Goal: Information Seeking & Learning: Learn about a topic

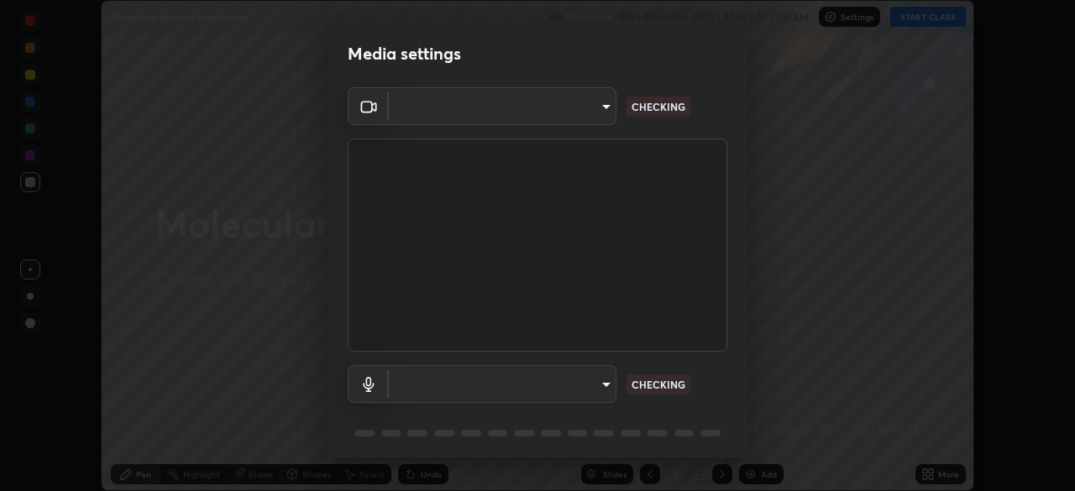
scroll to position [60, 0]
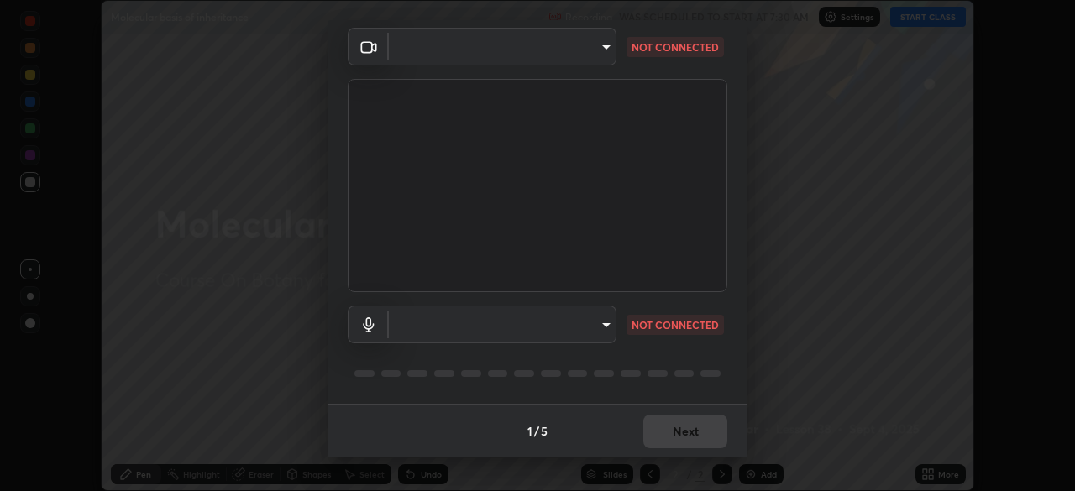
type input "91fc81280ff015045c4e3bf331395c12b8afa100e7c2b8bcdcc93ae085374a22"
type input "1760e94969d05d9e6a4a5f41d74c24fddd4f9200c4cb69cb8f0aec69e86784a2"
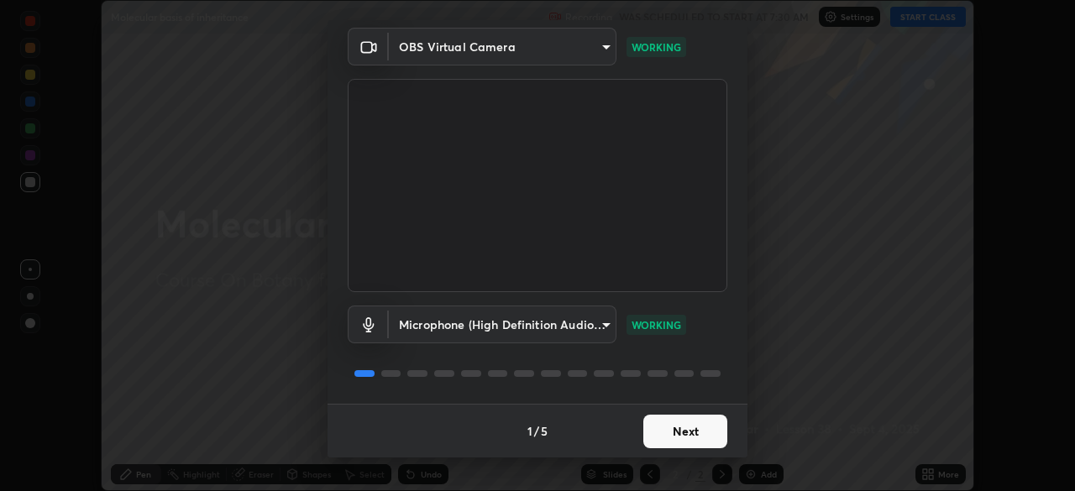
click at [674, 427] on button "Next" at bounding box center [685, 432] width 84 height 34
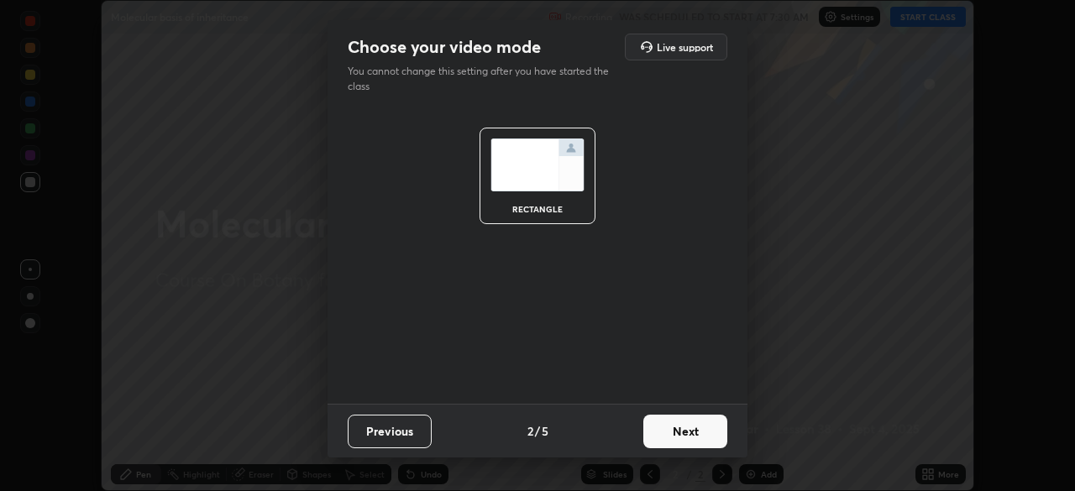
click at [674, 427] on button "Next" at bounding box center [685, 432] width 84 height 34
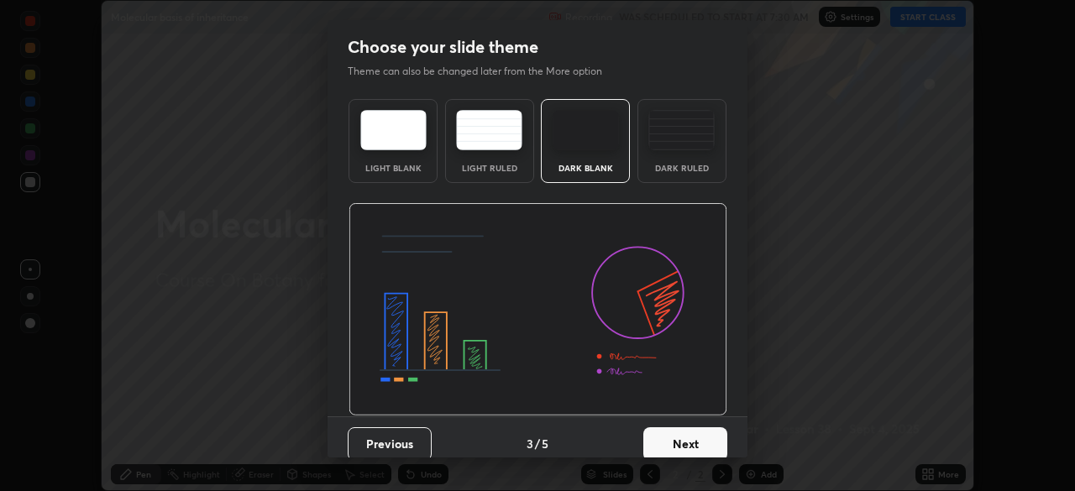
click at [679, 433] on button "Next" at bounding box center [685, 444] width 84 height 34
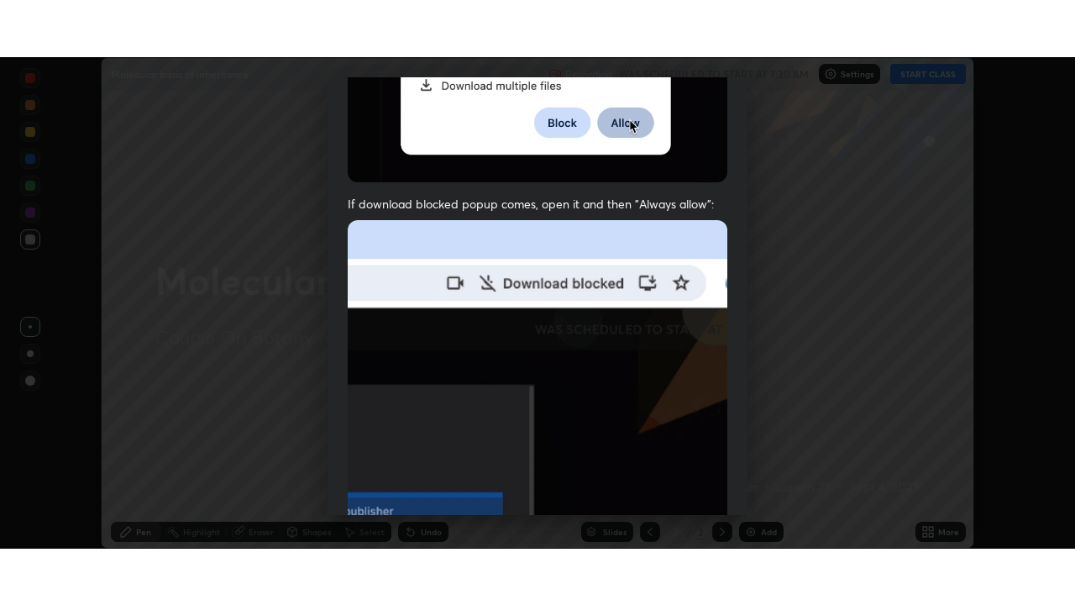
scroll to position [402, 0]
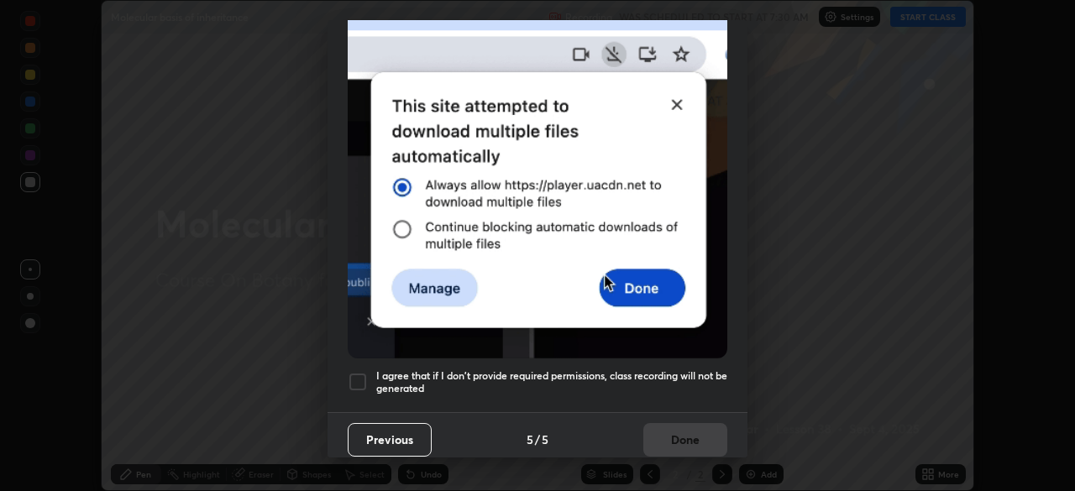
click at [356, 372] on div at bounding box center [358, 382] width 20 height 20
click at [670, 426] on button "Done" at bounding box center [685, 440] width 84 height 34
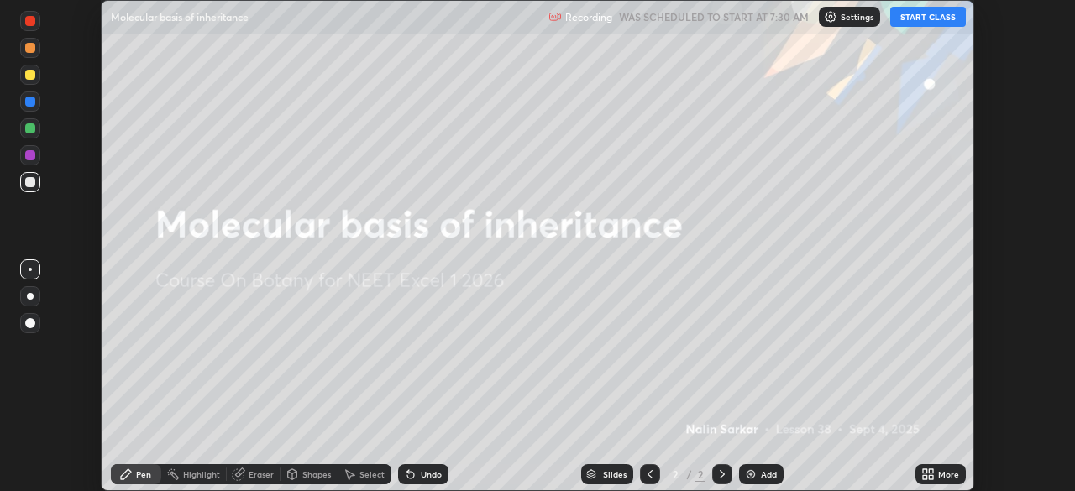
click at [921, 13] on button "START CLASS" at bounding box center [928, 17] width 76 height 20
click at [951, 475] on div "More" at bounding box center [948, 474] width 21 height 8
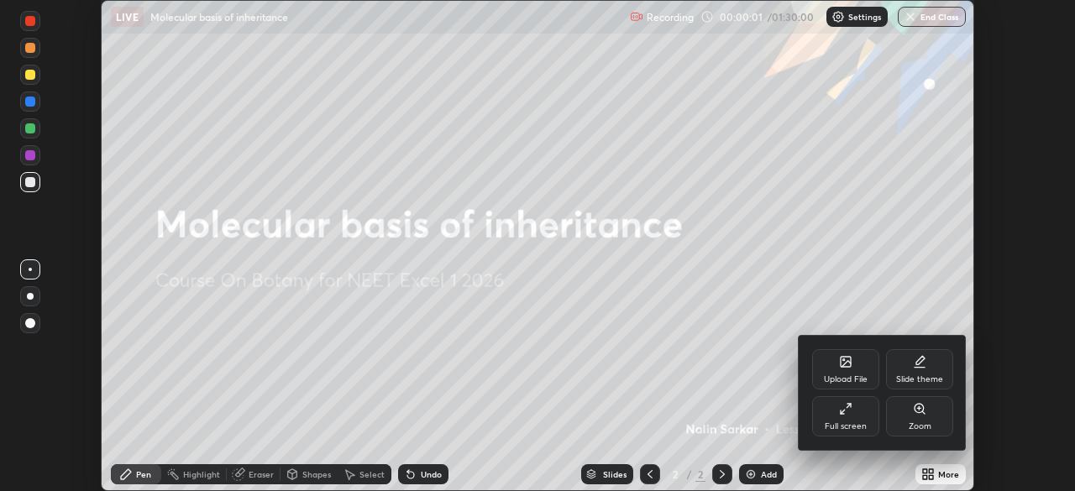
click at [851, 418] on div "Full screen" at bounding box center [845, 416] width 67 height 40
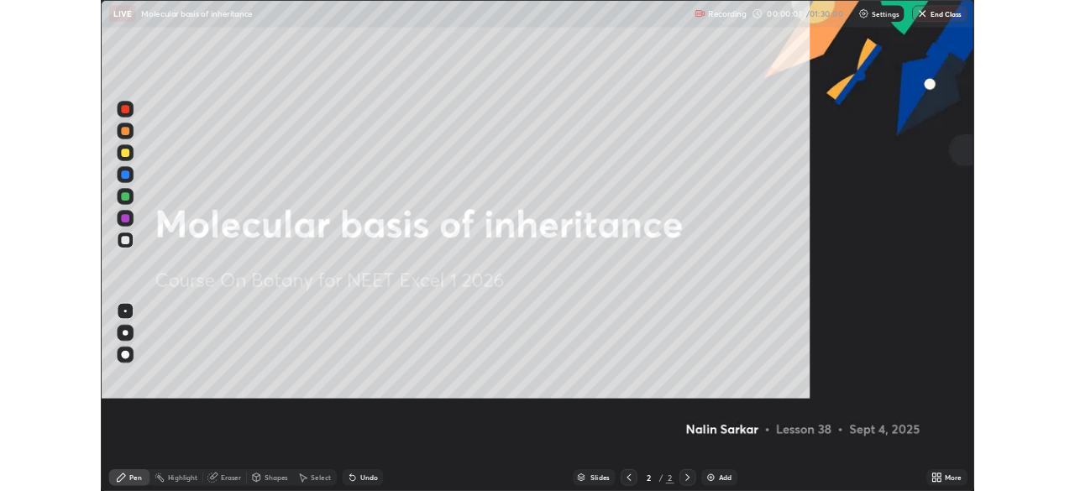
scroll to position [605, 1075]
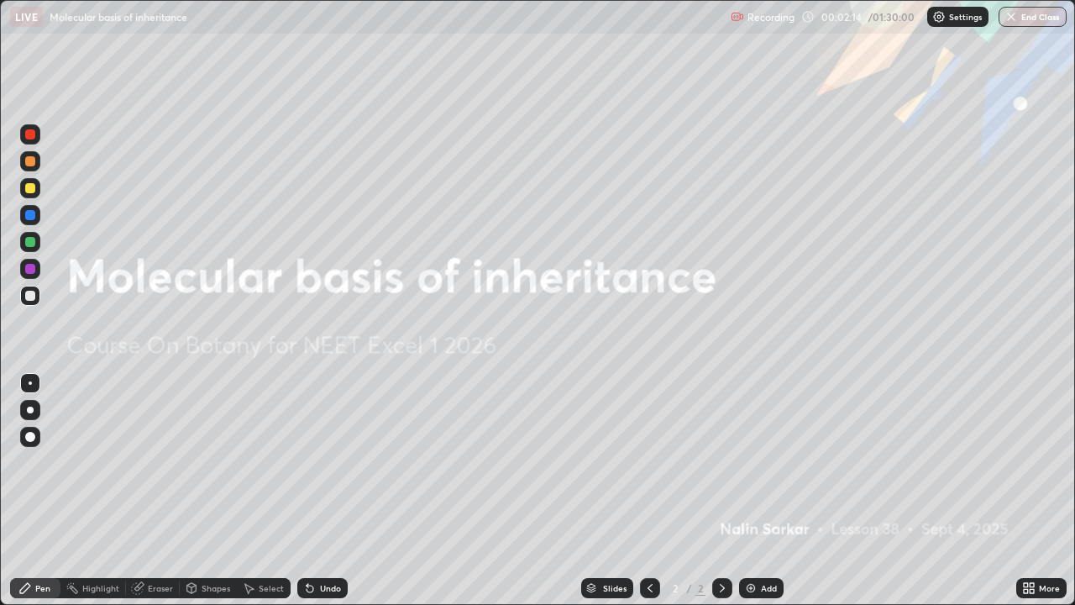
click at [761, 490] on div "Add" at bounding box center [769, 588] width 16 height 8
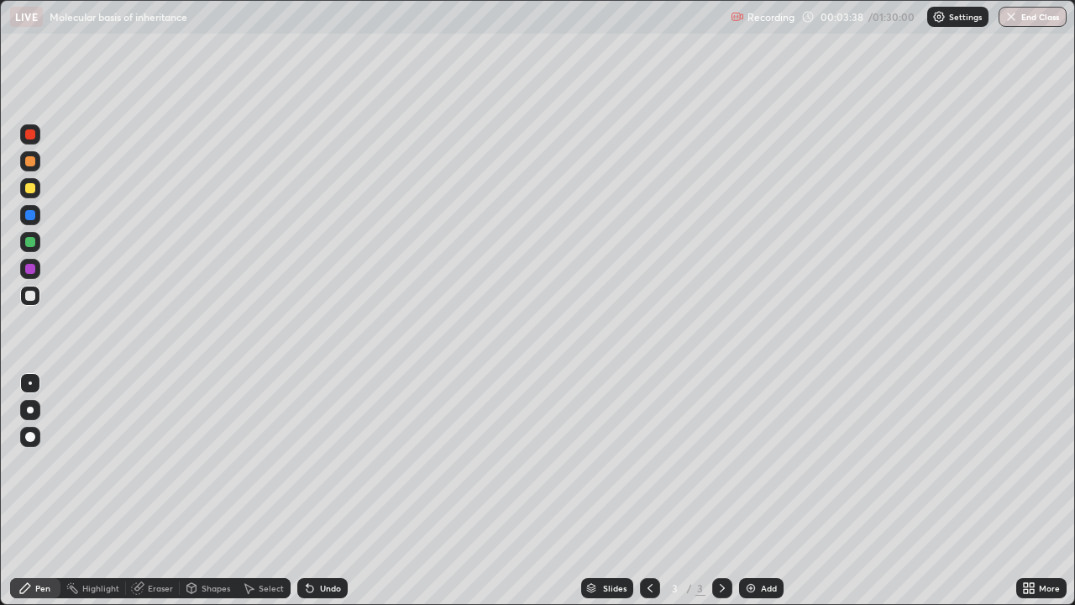
click at [761, 490] on div "Add" at bounding box center [769, 588] width 16 height 8
click at [765, 490] on div "Add" at bounding box center [769, 588] width 16 height 8
click at [30, 217] on div at bounding box center [30, 215] width 10 height 10
click at [33, 186] on div at bounding box center [30, 188] width 10 height 10
click at [35, 220] on div at bounding box center [30, 215] width 20 height 20
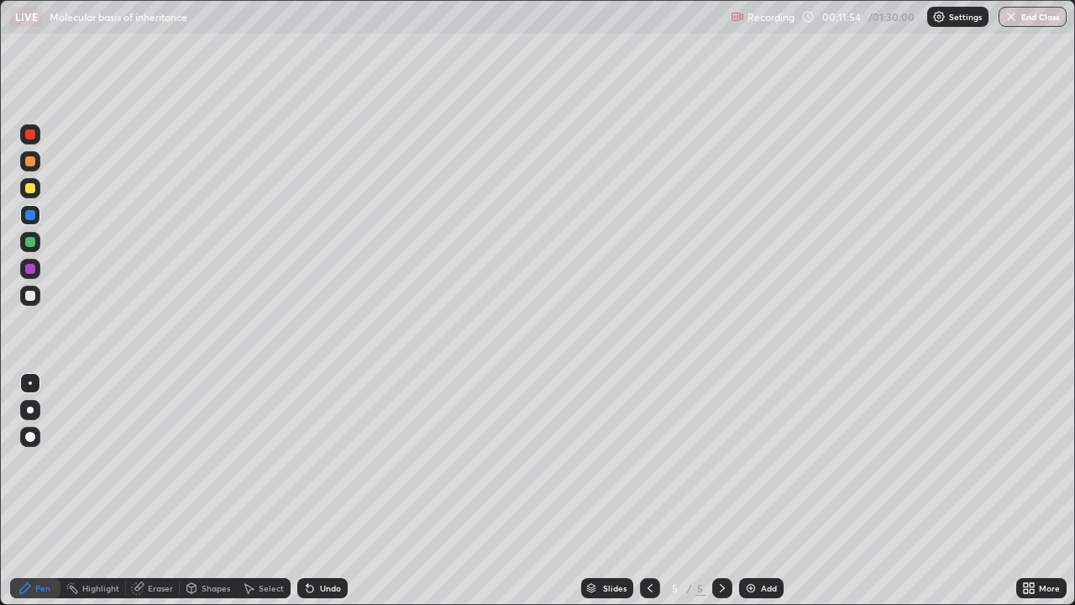
click at [28, 242] on div at bounding box center [30, 242] width 10 height 10
click at [31, 267] on div at bounding box center [30, 269] width 10 height 10
click at [34, 296] on div at bounding box center [30, 296] width 10 height 10
click at [649, 490] on icon at bounding box center [649, 588] width 5 height 8
click at [728, 490] on div at bounding box center [722, 588] width 20 height 20
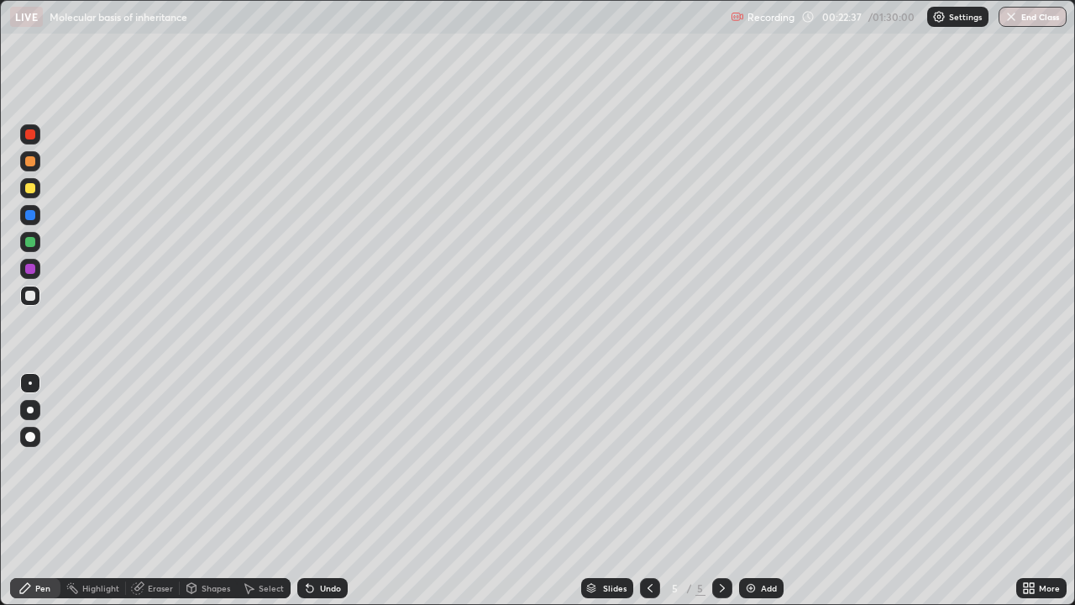
click at [757, 490] on div "Add" at bounding box center [761, 588] width 45 height 20
click at [30, 245] on div at bounding box center [30, 242] width 10 height 10
click at [323, 490] on div "Undo" at bounding box center [322, 588] width 50 height 20
click at [308, 490] on icon at bounding box center [310, 588] width 7 height 7
click at [320, 490] on div "Undo" at bounding box center [330, 588] width 21 height 8
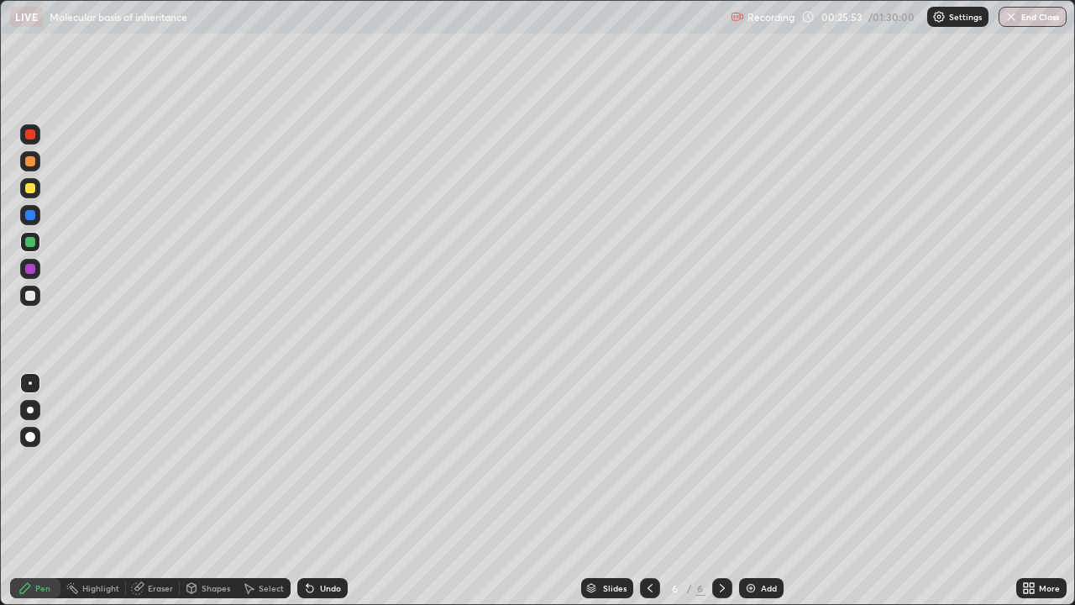
click at [259, 490] on div "Select" at bounding box center [264, 588] width 54 height 20
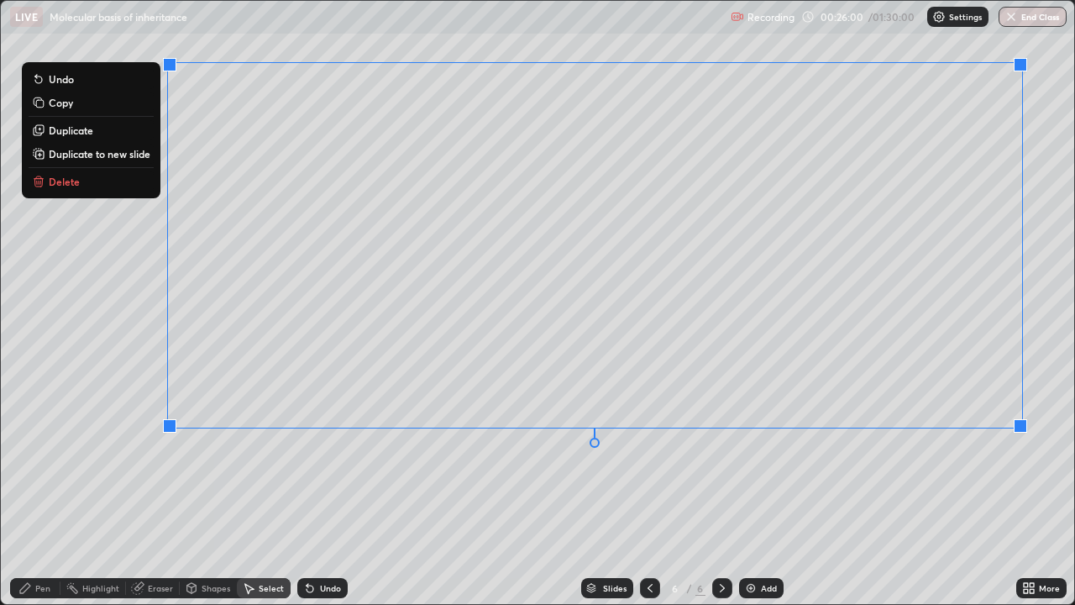
click at [135, 153] on p "Duplicate to new slide" at bounding box center [100, 153] width 102 height 13
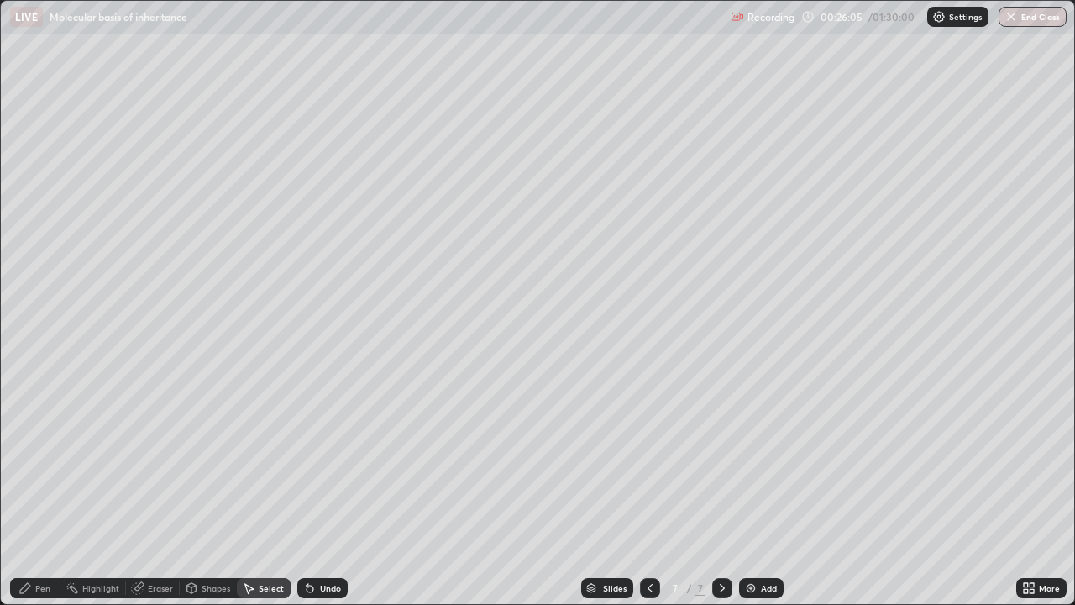
click at [156, 490] on div "Eraser" at bounding box center [160, 588] width 25 height 8
click at [45, 490] on div "Pen" at bounding box center [42, 588] width 15 height 8
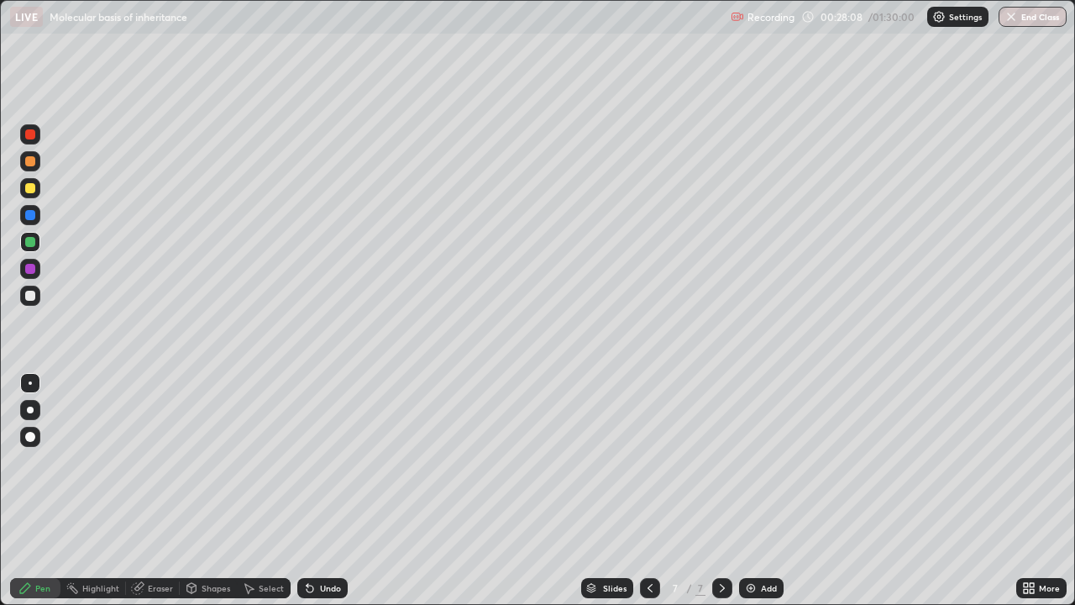
click at [260, 490] on div "Select" at bounding box center [271, 588] width 25 height 8
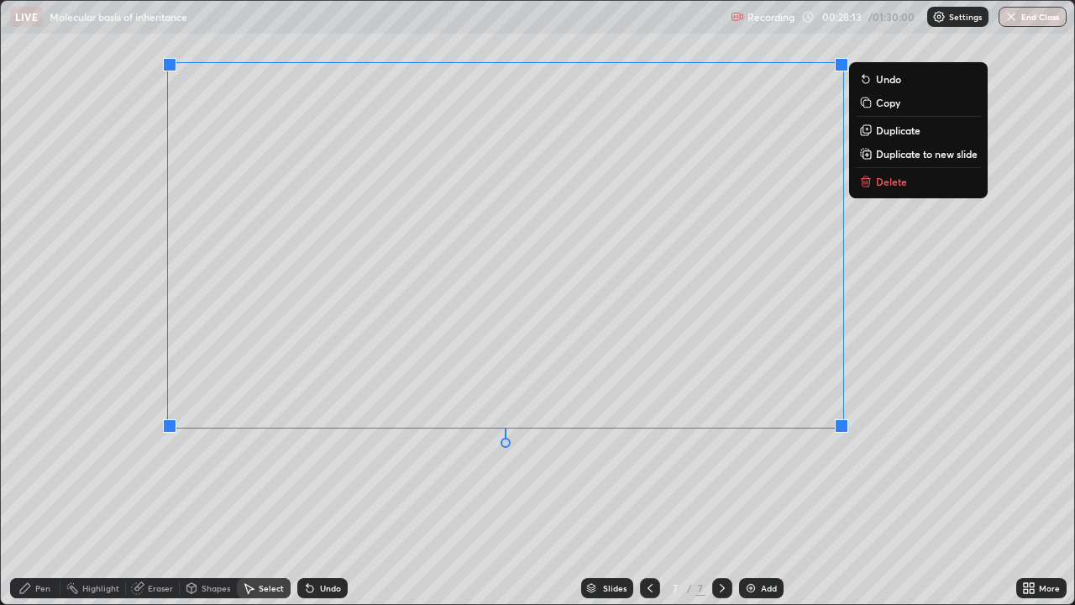
click at [211, 299] on div "0 ° Undo Copy Duplicate Duplicate to new slide Delete" at bounding box center [537, 302] width 1073 height 603
click at [914, 155] on p "Duplicate to new slide" at bounding box center [927, 154] width 102 height 13
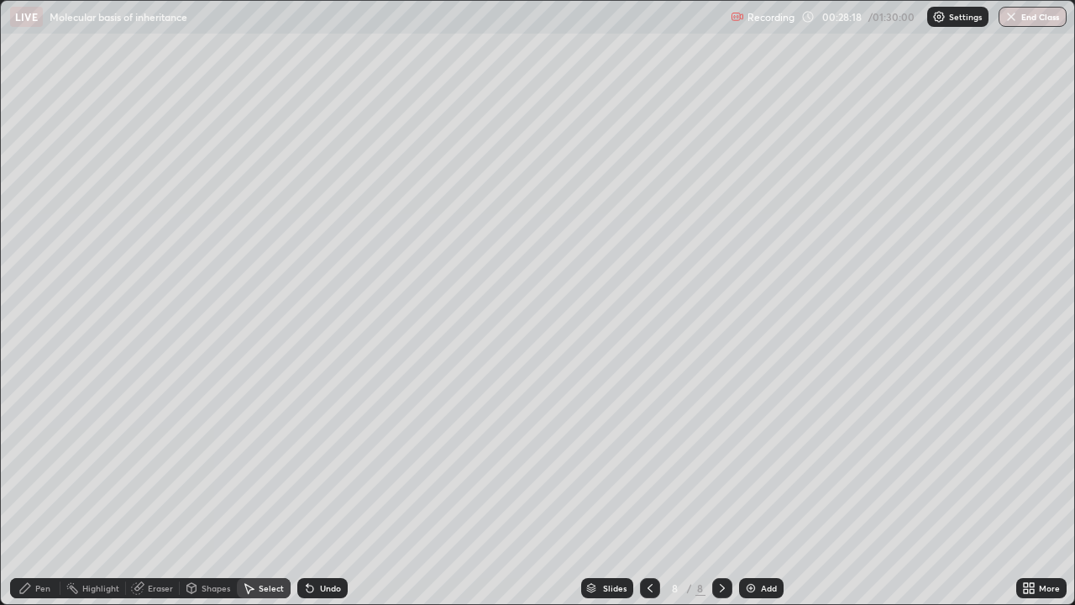
click at [153, 490] on div "Eraser" at bounding box center [160, 588] width 25 height 8
click at [40, 490] on div "Pen" at bounding box center [42, 588] width 15 height 8
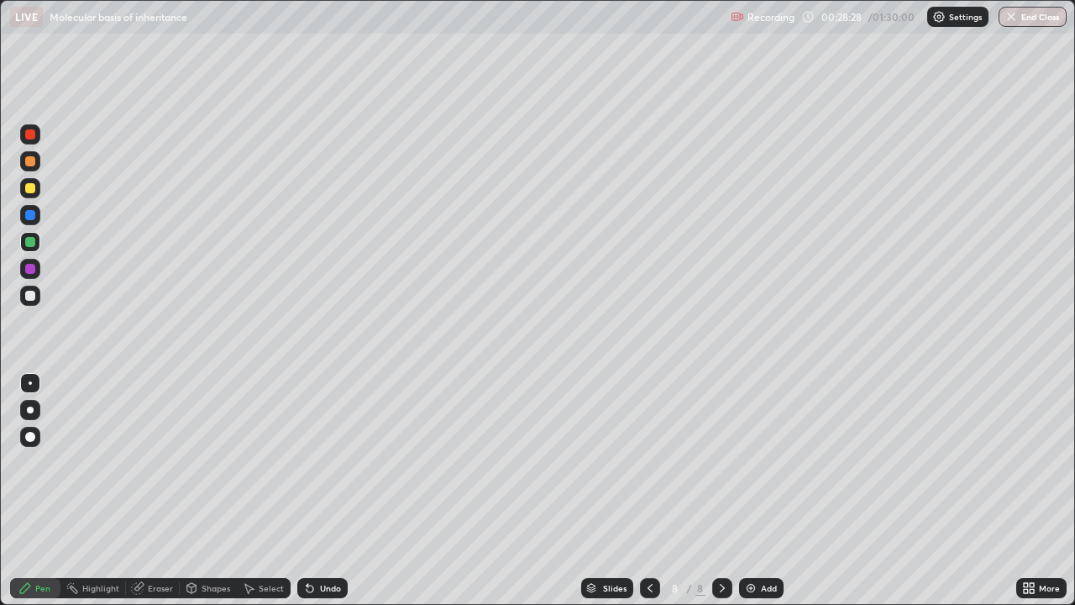
click at [155, 490] on div "Eraser" at bounding box center [160, 588] width 25 height 8
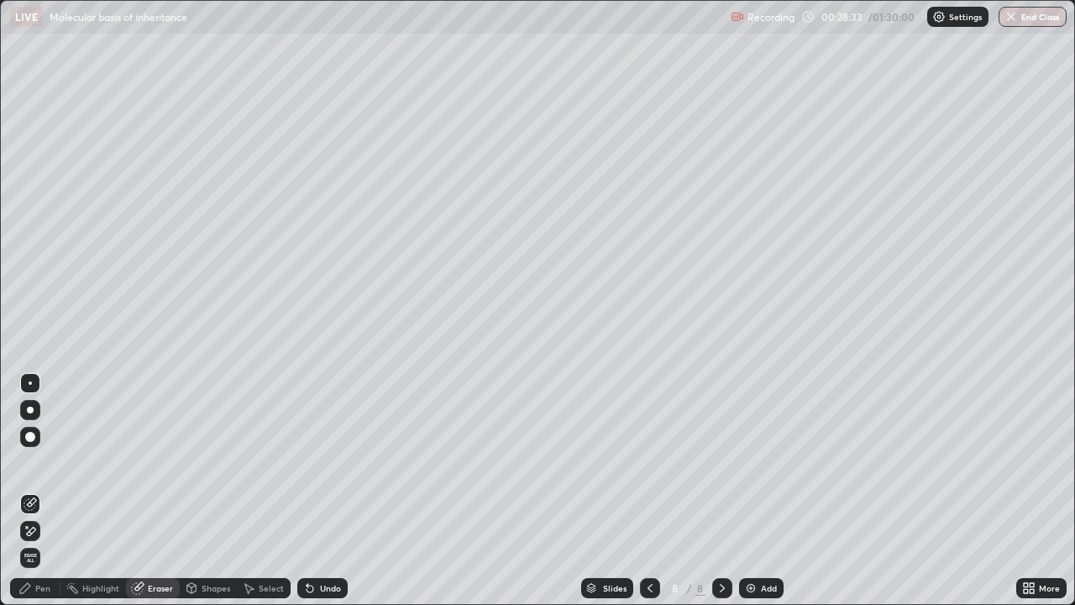
click at [39, 490] on div "Pen" at bounding box center [42, 588] width 15 height 8
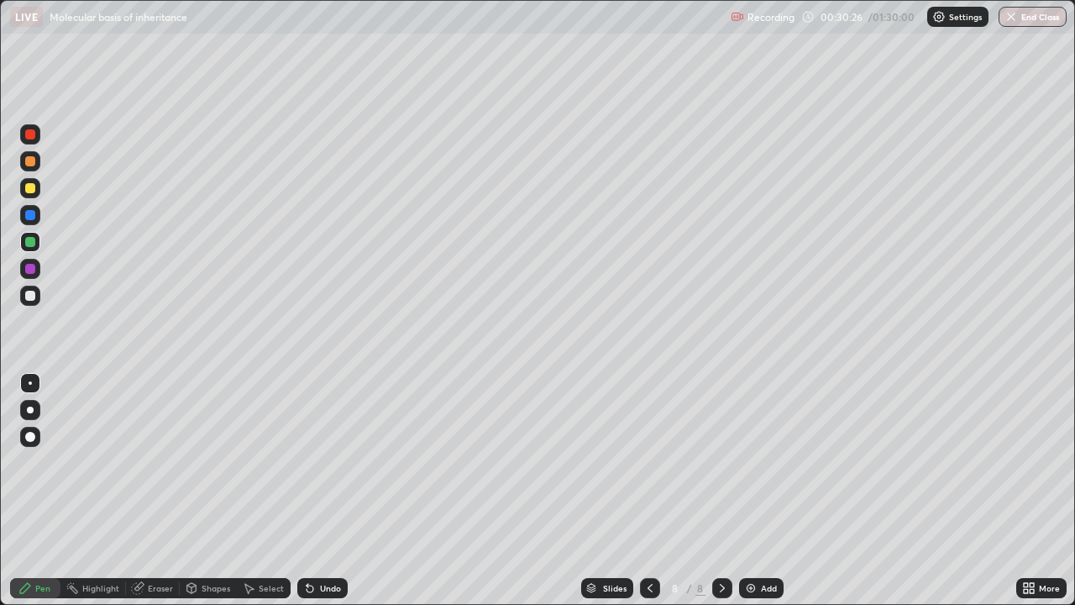
click at [648, 490] on icon at bounding box center [649, 587] width 13 height 13
click at [719, 490] on icon at bounding box center [721, 587] width 13 height 13
click at [648, 490] on icon at bounding box center [649, 587] width 13 height 13
click at [649, 490] on icon at bounding box center [649, 587] width 13 height 13
click at [651, 490] on icon at bounding box center [649, 587] width 13 height 13
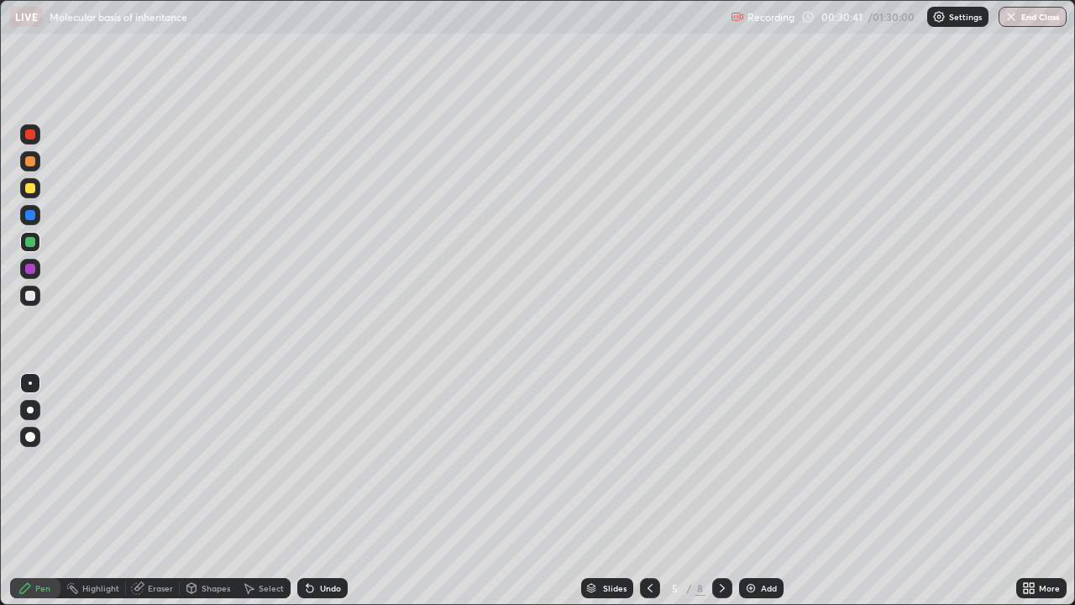
click at [730, 490] on div at bounding box center [722, 588] width 20 height 20
click at [721, 490] on icon at bounding box center [721, 587] width 13 height 13
click at [646, 490] on icon at bounding box center [649, 587] width 13 height 13
click at [724, 490] on div at bounding box center [722, 588] width 20 height 20
click at [720, 490] on icon at bounding box center [722, 588] width 5 height 8
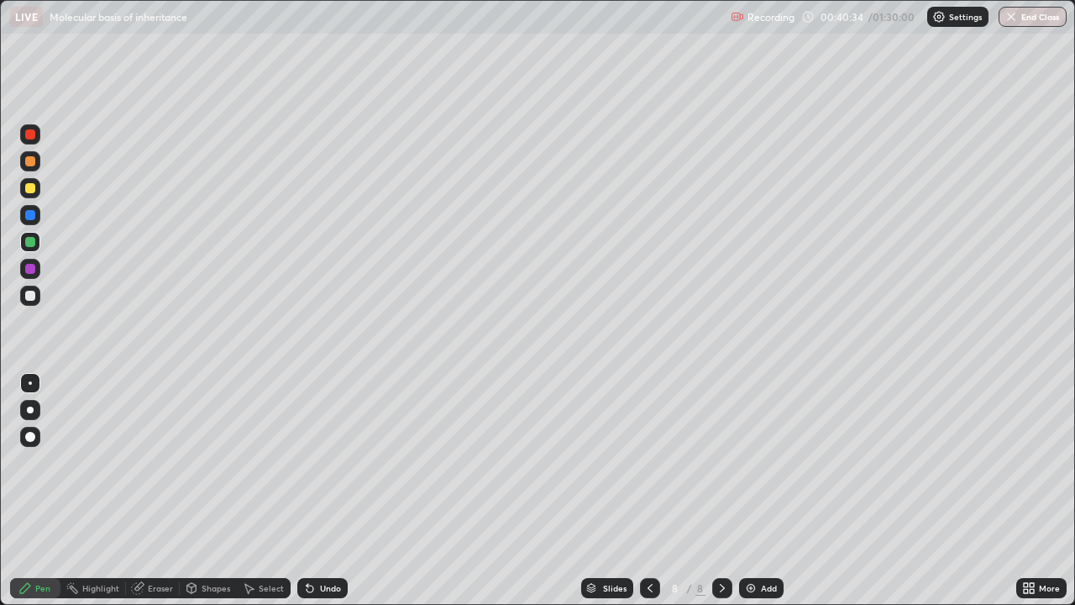
click at [757, 490] on div "Add" at bounding box center [761, 588] width 45 height 20
click at [655, 490] on div at bounding box center [650, 588] width 20 height 20
click at [262, 490] on div "Select" at bounding box center [271, 588] width 25 height 8
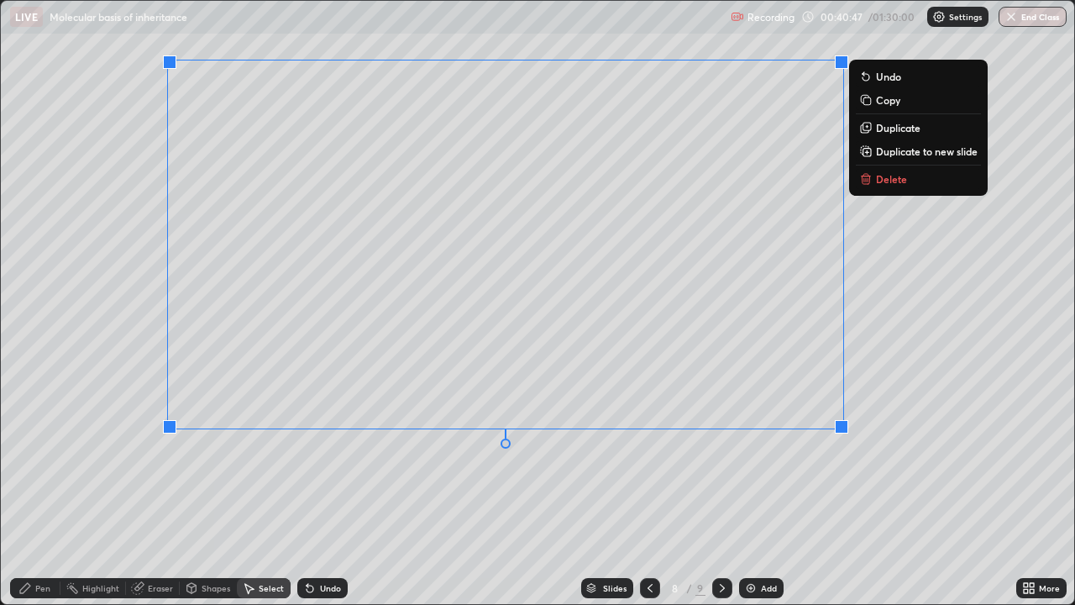
click at [892, 150] on p "Duplicate to new slide" at bounding box center [927, 150] width 102 height 13
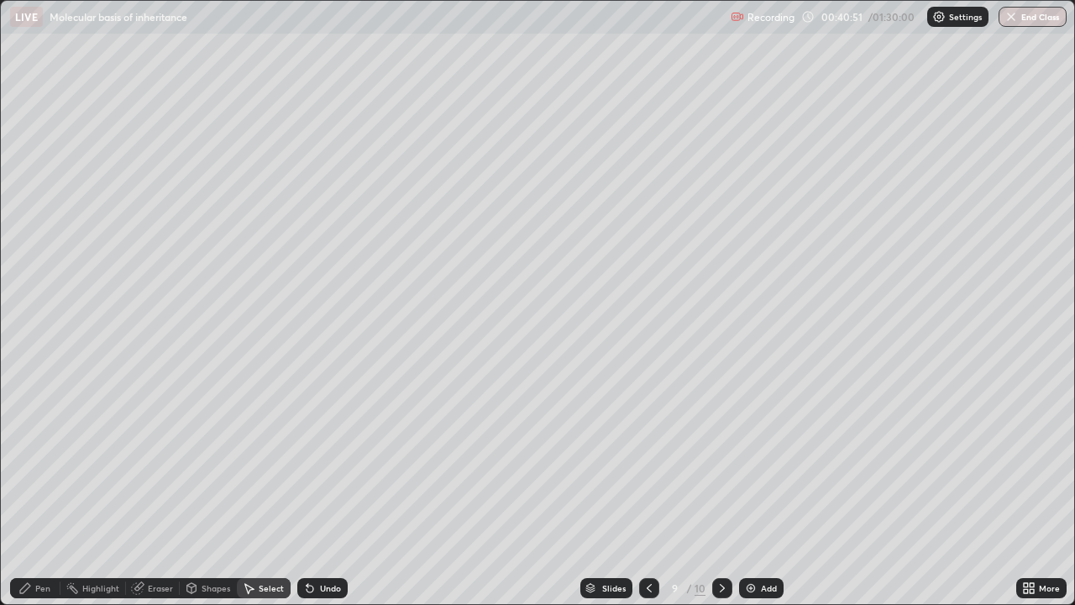
click at [158, 490] on div "Eraser" at bounding box center [160, 588] width 25 height 8
click at [46, 490] on div "Pen" at bounding box center [42, 588] width 15 height 8
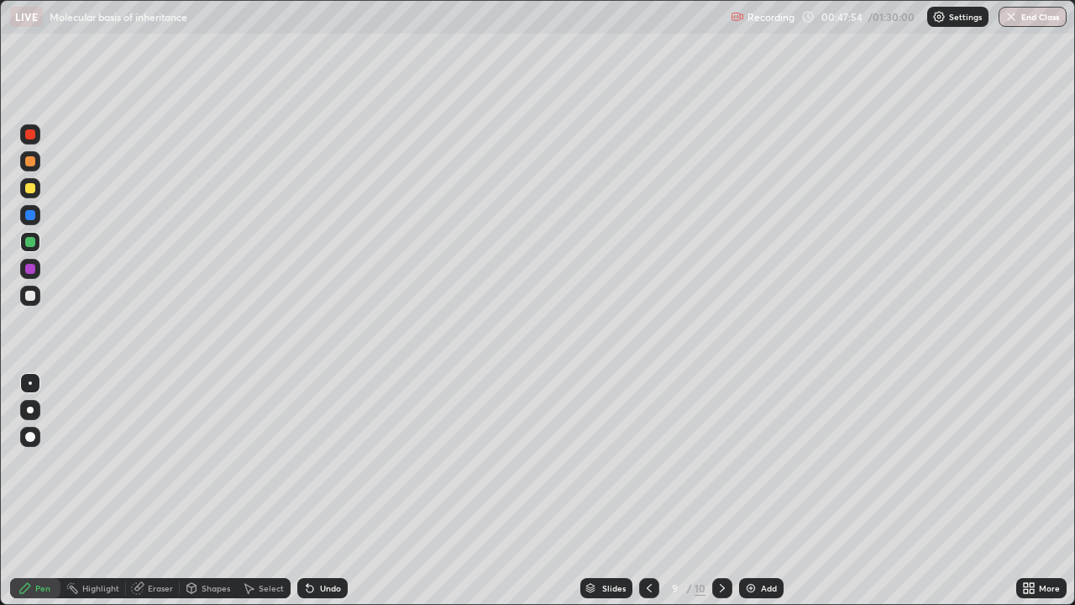
click at [717, 490] on icon at bounding box center [721, 587] width 13 height 13
click at [655, 490] on div at bounding box center [649, 588] width 20 height 20
click at [151, 490] on div "Eraser" at bounding box center [160, 588] width 25 height 8
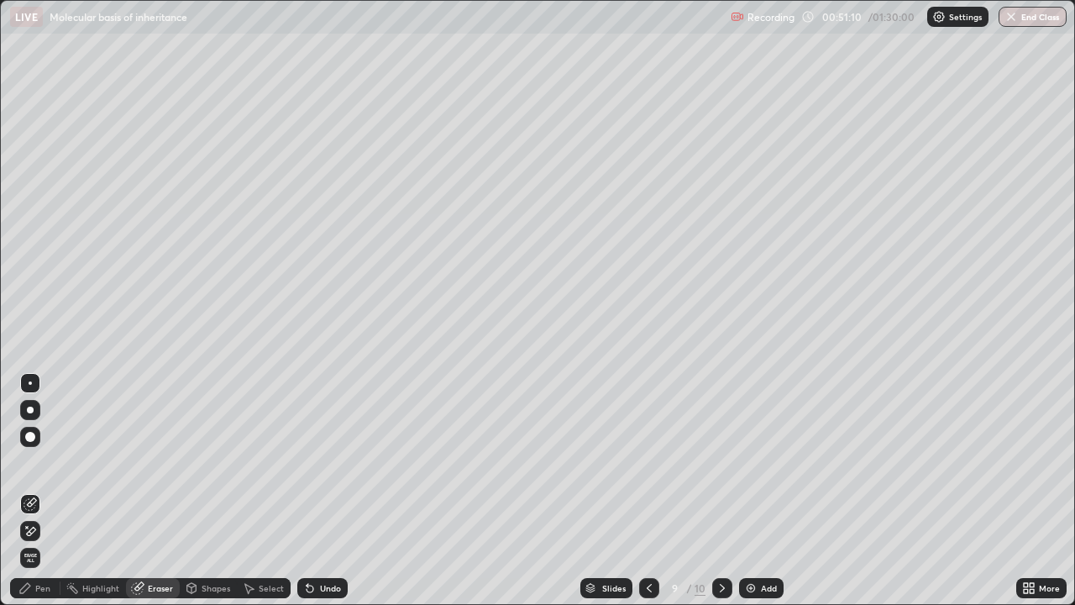
click at [726, 490] on icon at bounding box center [721, 587] width 13 height 13
click at [39, 490] on div "Pen" at bounding box center [35, 588] width 50 height 20
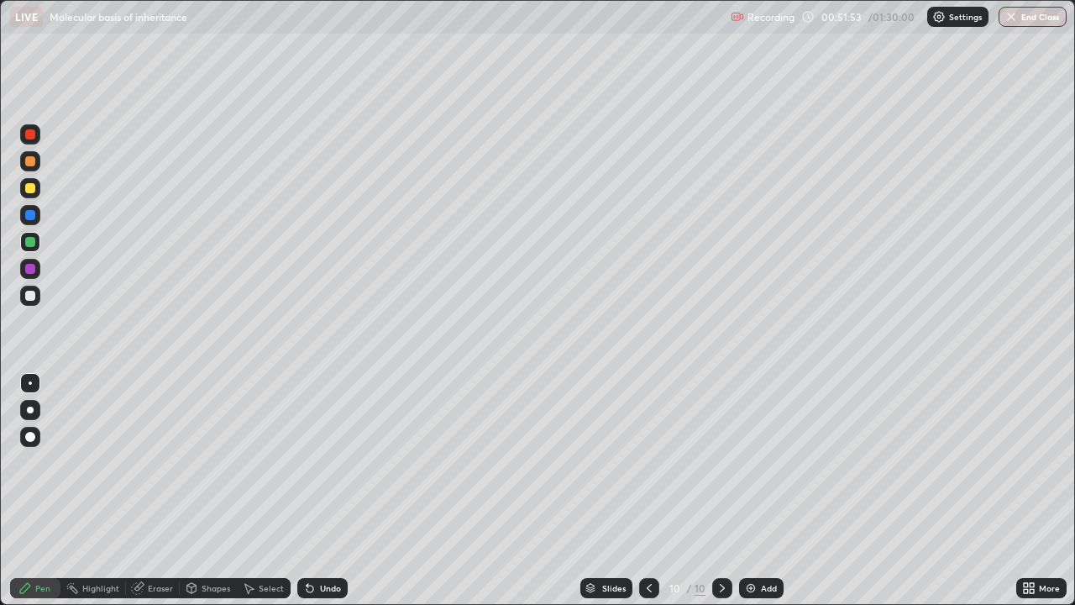
click at [33, 272] on div at bounding box center [30, 269] width 10 height 10
click at [29, 292] on div at bounding box center [30, 296] width 10 height 10
click at [758, 490] on div "Add" at bounding box center [761, 588] width 45 height 20
click at [30, 239] on div at bounding box center [30, 242] width 10 height 10
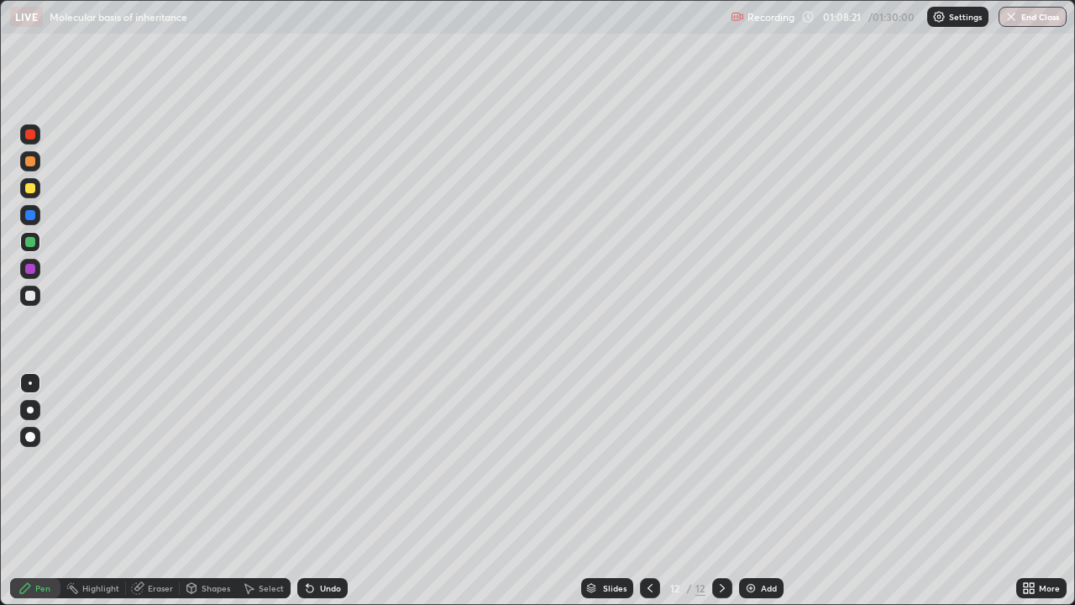
click at [31, 188] on div at bounding box center [30, 188] width 10 height 10
click at [748, 490] on img at bounding box center [750, 587] width 13 height 13
click at [31, 300] on div at bounding box center [30, 296] width 10 height 10
click at [34, 244] on div at bounding box center [30, 242] width 10 height 10
click at [29, 296] on div at bounding box center [30, 296] width 10 height 10
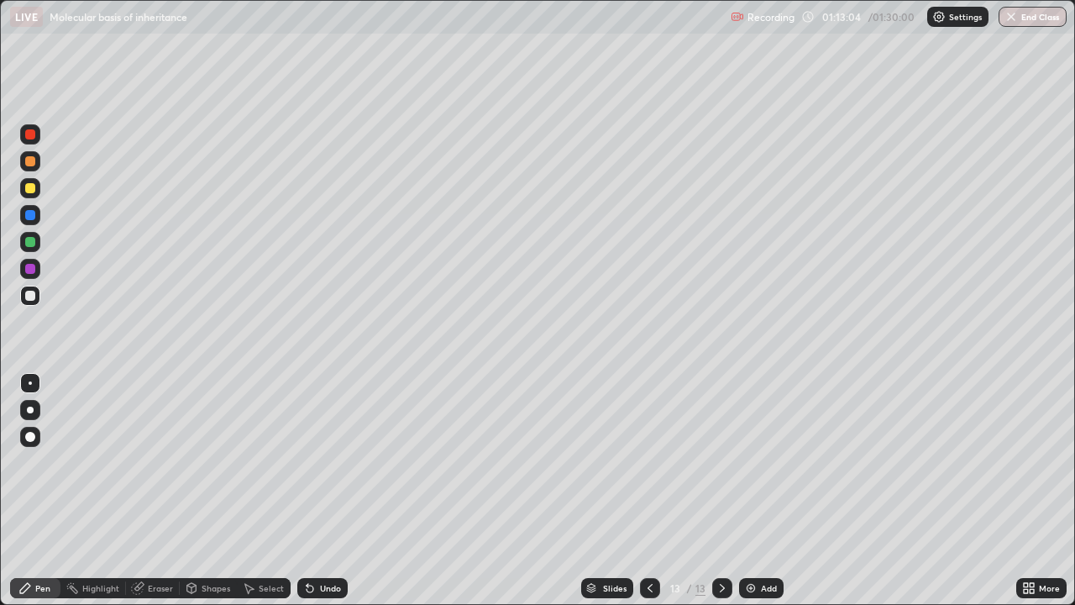
click at [32, 243] on div at bounding box center [30, 242] width 10 height 10
click at [37, 298] on div at bounding box center [30, 296] width 20 height 20
click at [648, 490] on icon at bounding box center [649, 587] width 13 height 13
click at [656, 490] on div at bounding box center [650, 588] width 20 height 20
click at [721, 490] on icon at bounding box center [721, 587] width 13 height 13
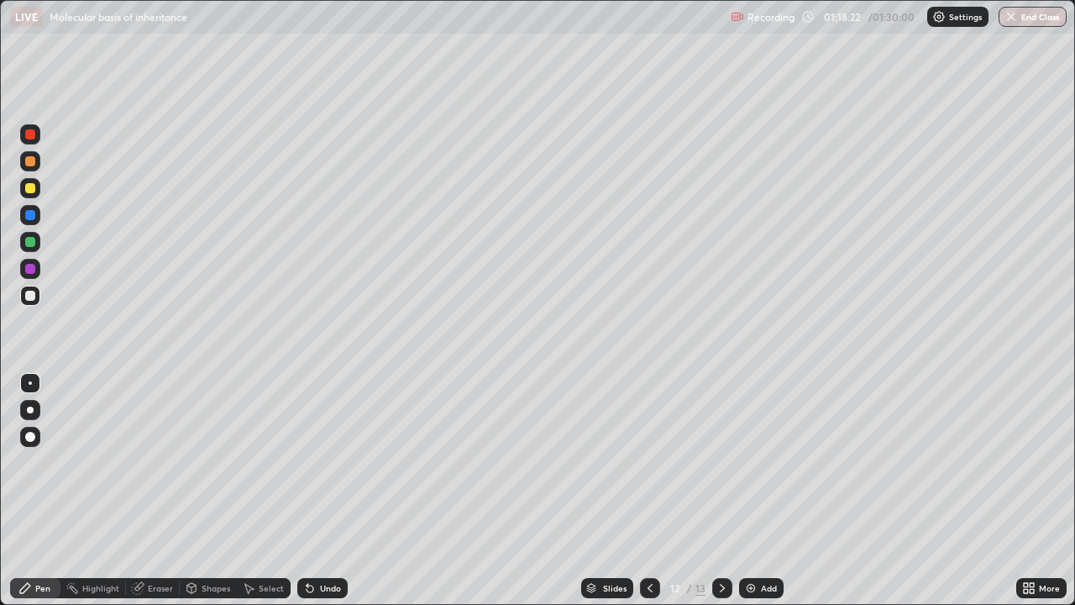
click at [721, 490] on icon at bounding box center [721, 587] width 13 height 13
click at [651, 490] on icon at bounding box center [649, 587] width 13 height 13
click at [723, 490] on icon at bounding box center [721, 587] width 13 height 13
click at [648, 490] on icon at bounding box center [649, 587] width 13 height 13
click at [719, 490] on icon at bounding box center [721, 587] width 13 height 13
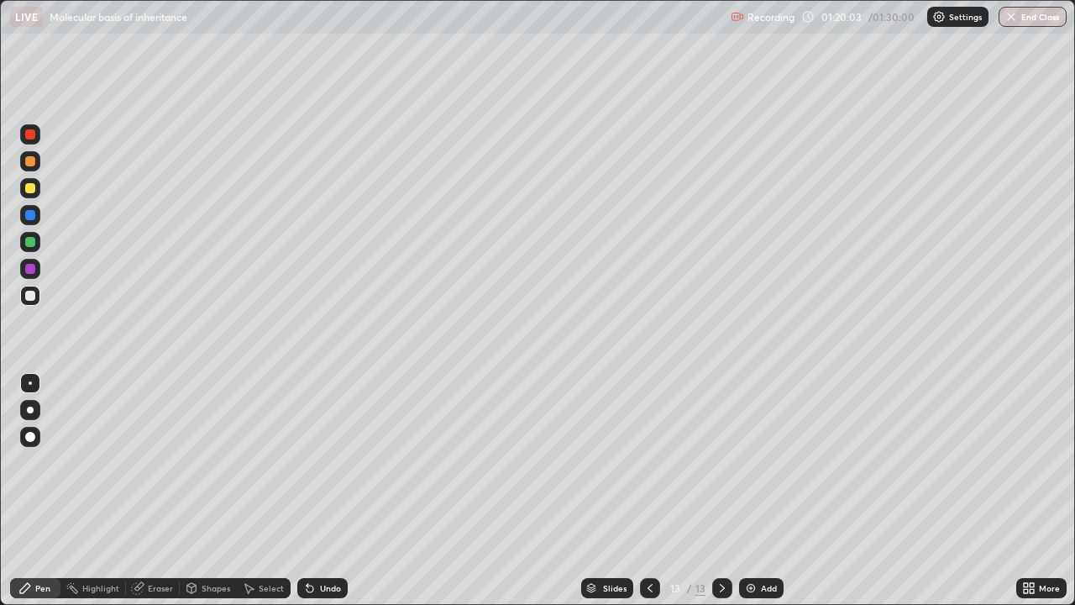
click at [650, 490] on icon at bounding box center [649, 587] width 13 height 13
click at [720, 490] on icon at bounding box center [721, 587] width 13 height 13
click at [1030, 19] on button "End Class" at bounding box center [1033, 17] width 66 height 20
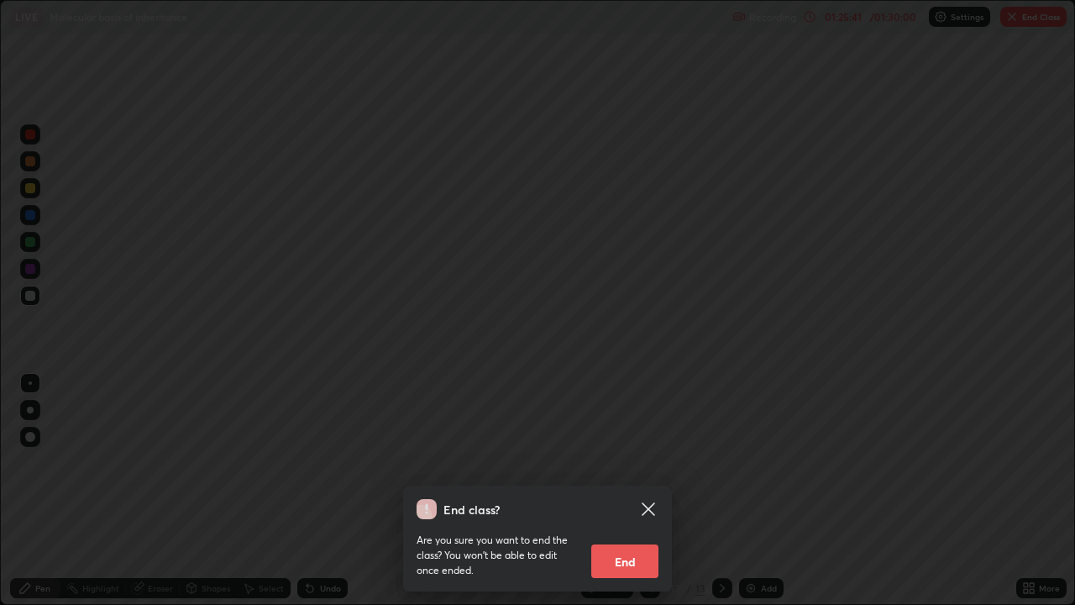
click at [947, 212] on div "End class? Are you sure you want to end the class? You won’t be able to edit on…" at bounding box center [537, 302] width 1075 height 605
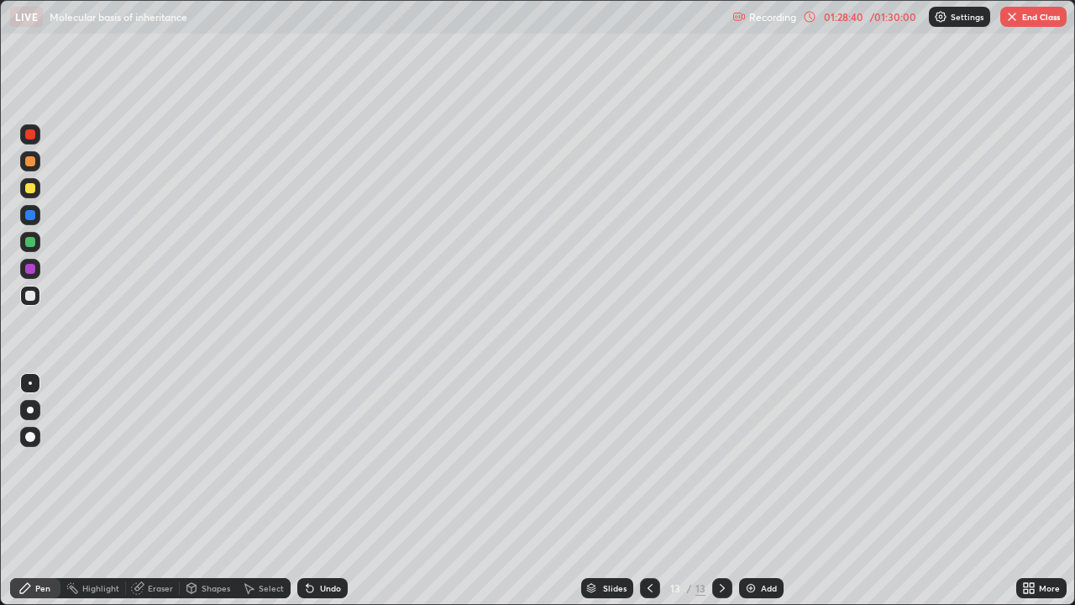
click at [1041, 490] on div "More" at bounding box center [1049, 588] width 21 height 8
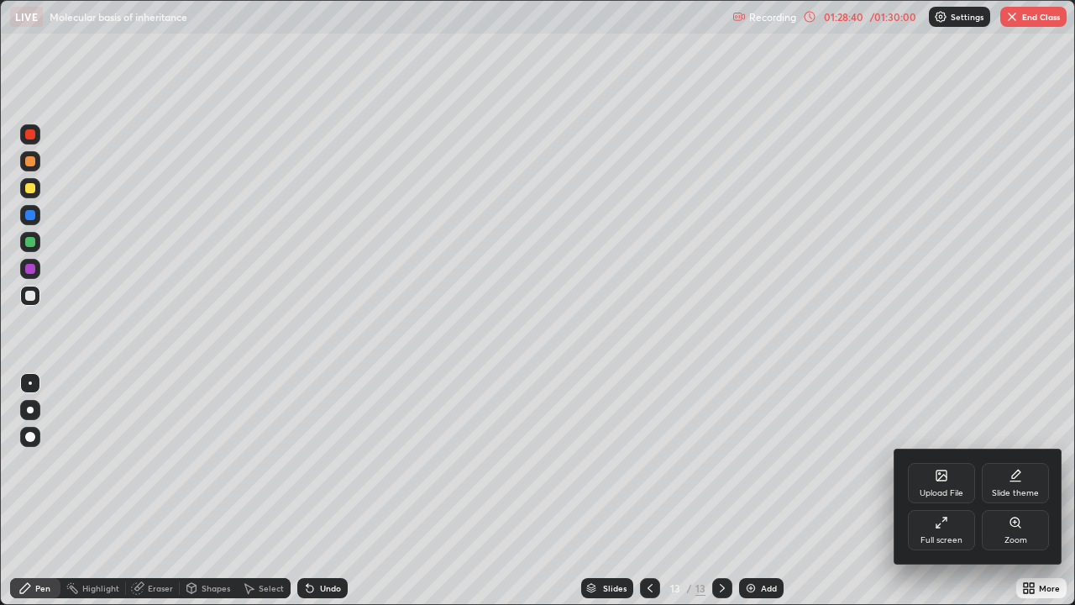
click at [954, 490] on div "Full screen" at bounding box center [941, 530] width 67 height 40
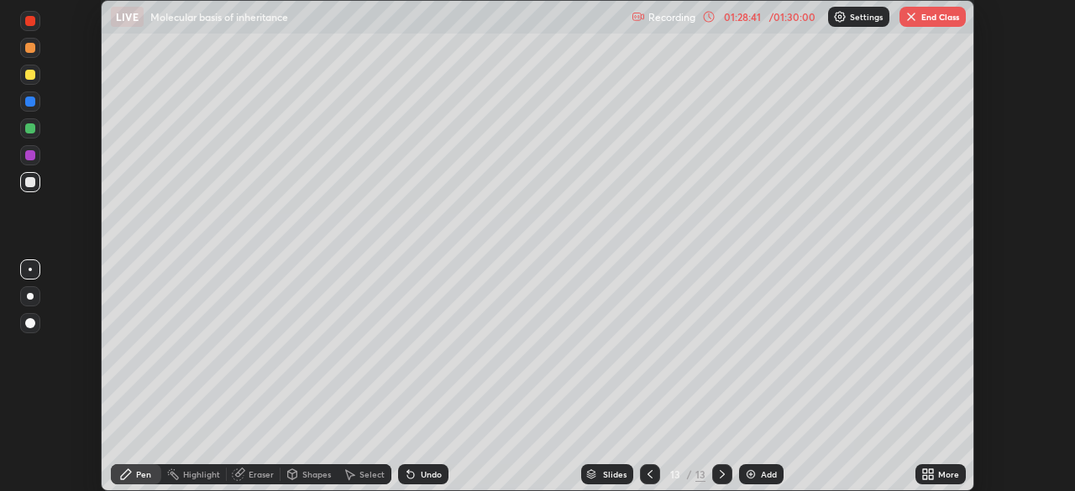
scroll to position [83484, 82900]
click at [951, 24] on button "End Class" at bounding box center [932, 17] width 66 height 20
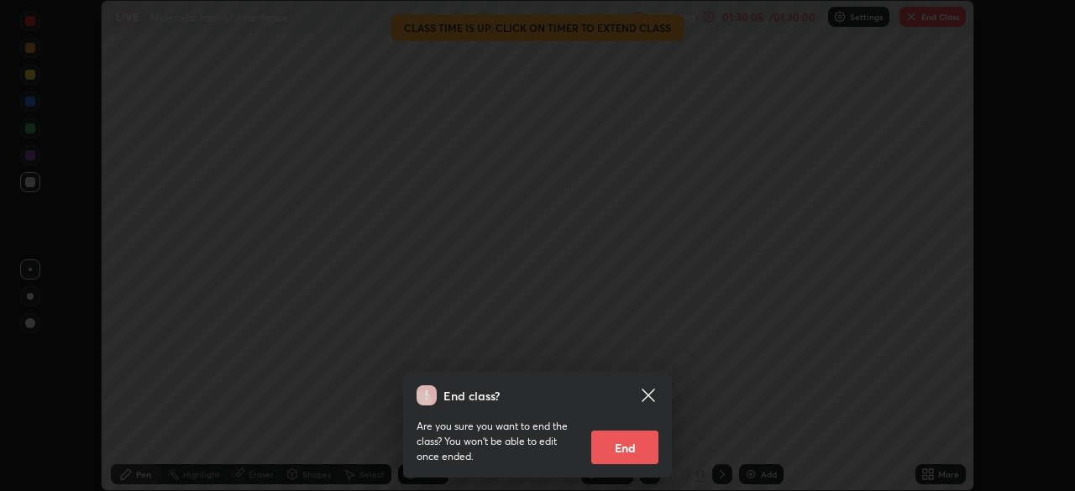
click at [648, 449] on button "End" at bounding box center [624, 448] width 67 height 34
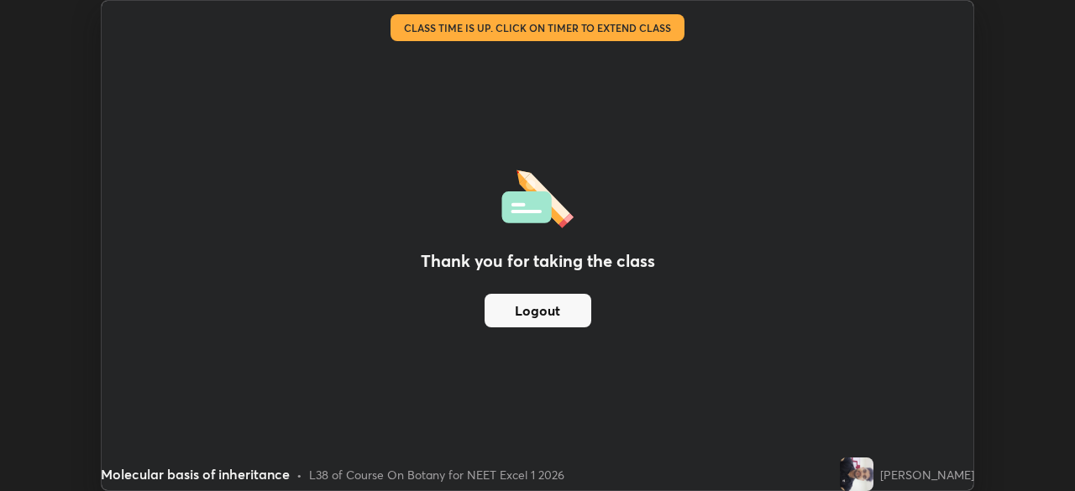
click at [567, 305] on button "Logout" at bounding box center [538, 311] width 107 height 34
